Goal: Task Accomplishment & Management: Complete application form

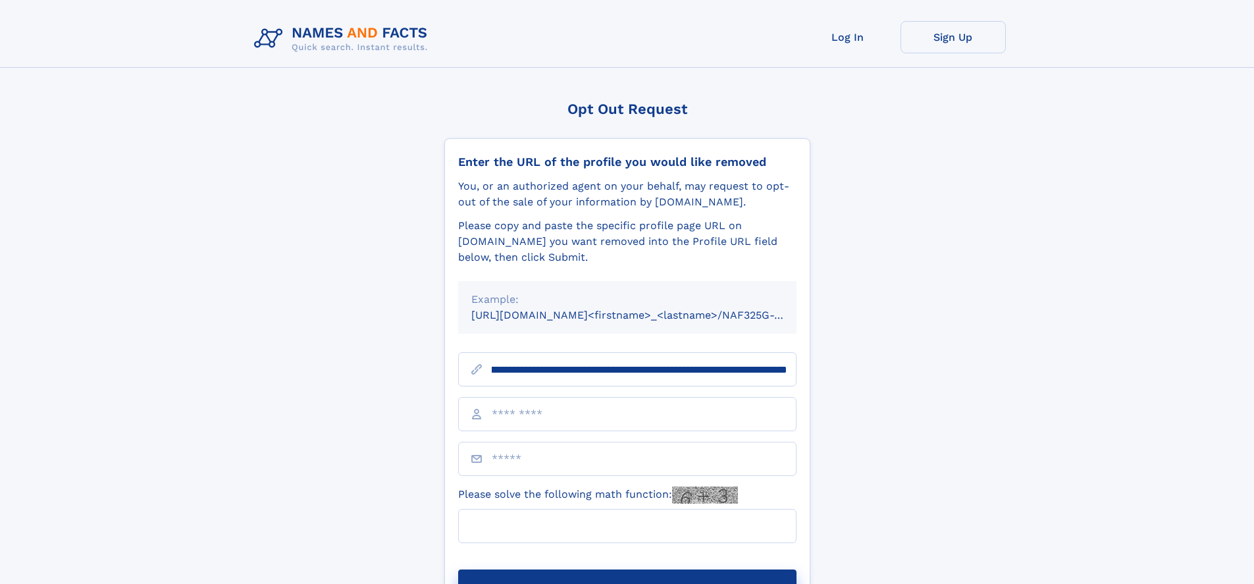
scroll to position [0, 137]
type input "**********"
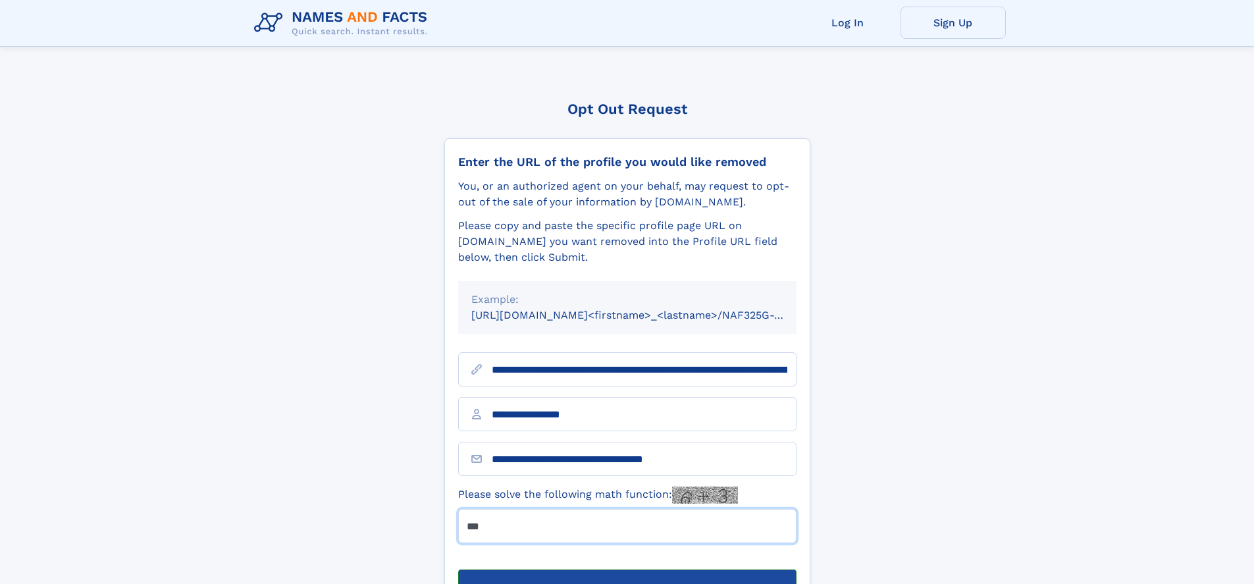
type input "***"
click at [626, 569] on button "Submit Opt Out Request" at bounding box center [627, 590] width 338 height 42
